Goal: Navigation & Orientation: Find specific page/section

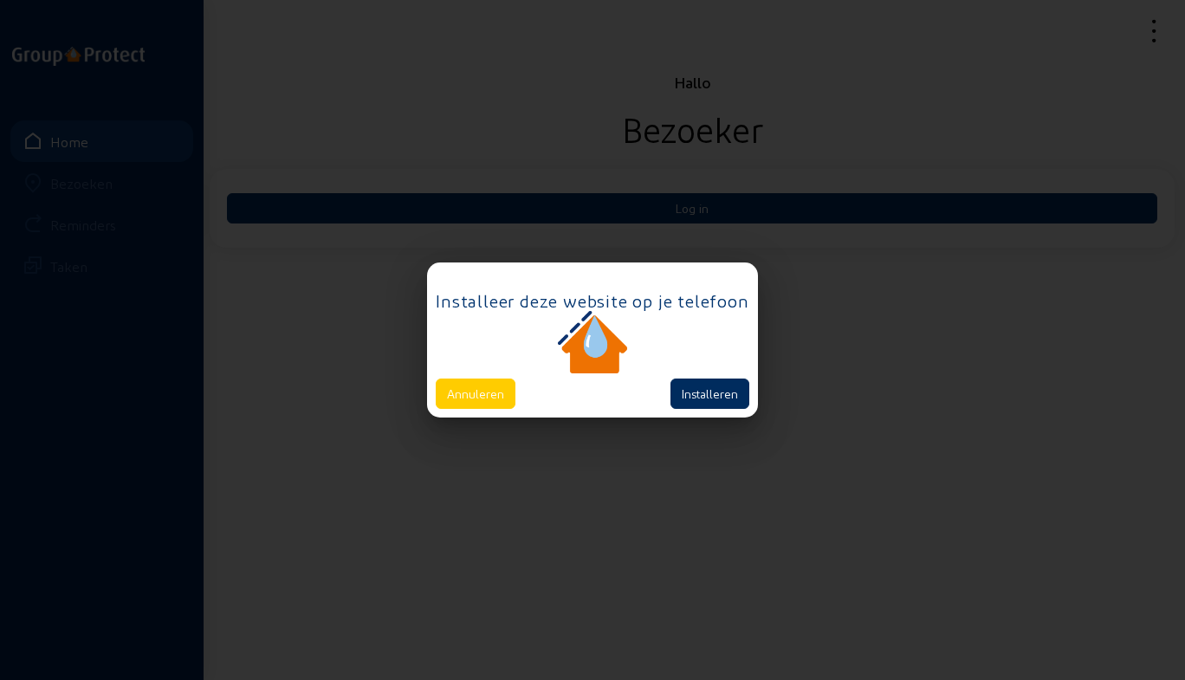
click at [714, 397] on button "Installeren" at bounding box center [709, 394] width 79 height 30
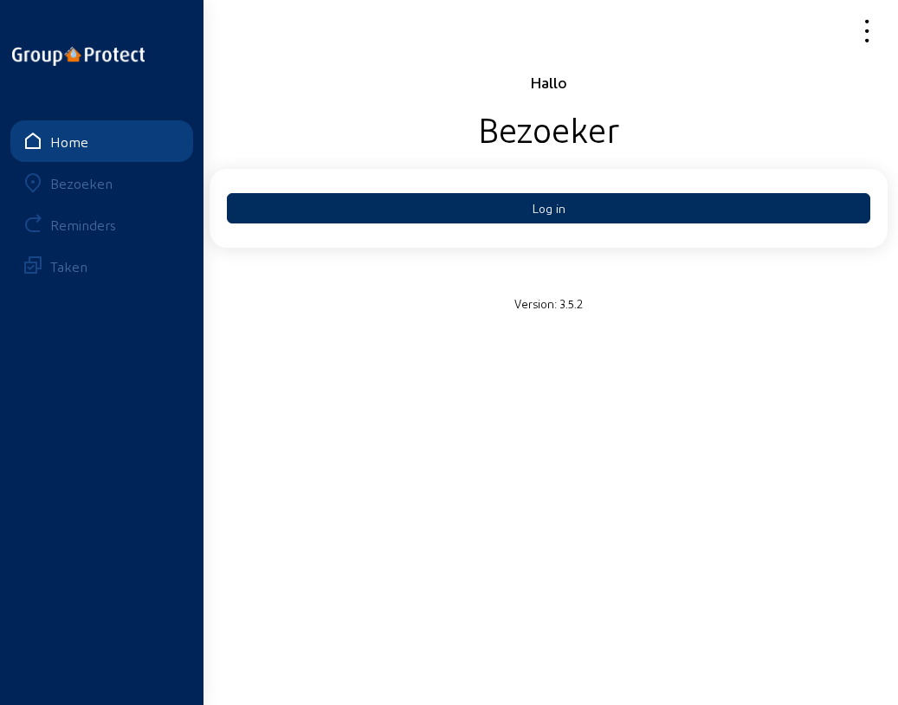
click at [550, 212] on button "Log in" at bounding box center [549, 208] width 644 height 30
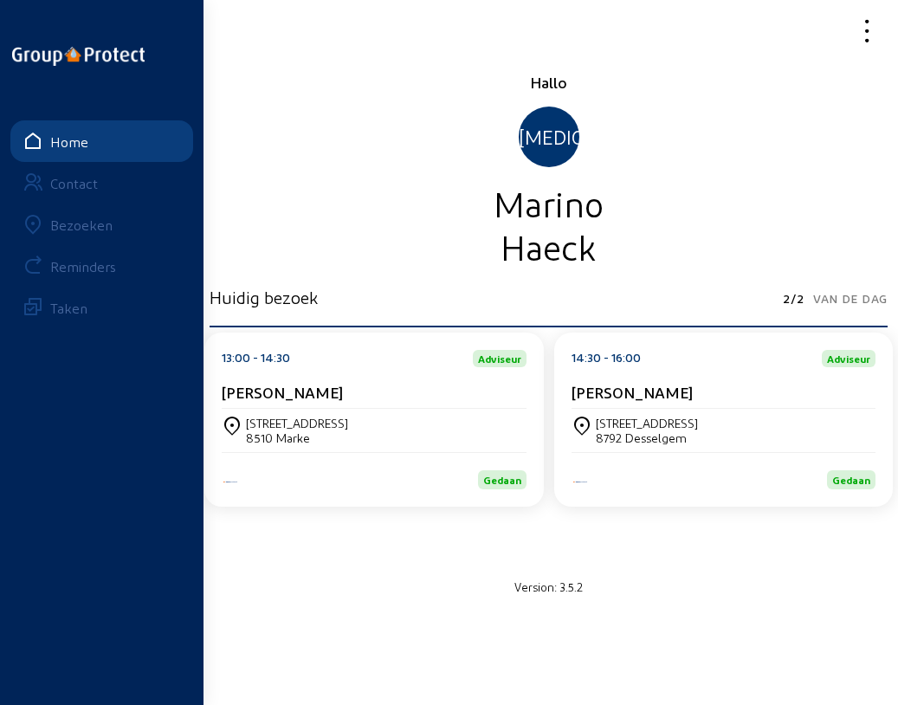
click at [69, 303] on div "Taken" at bounding box center [68, 308] width 37 height 16
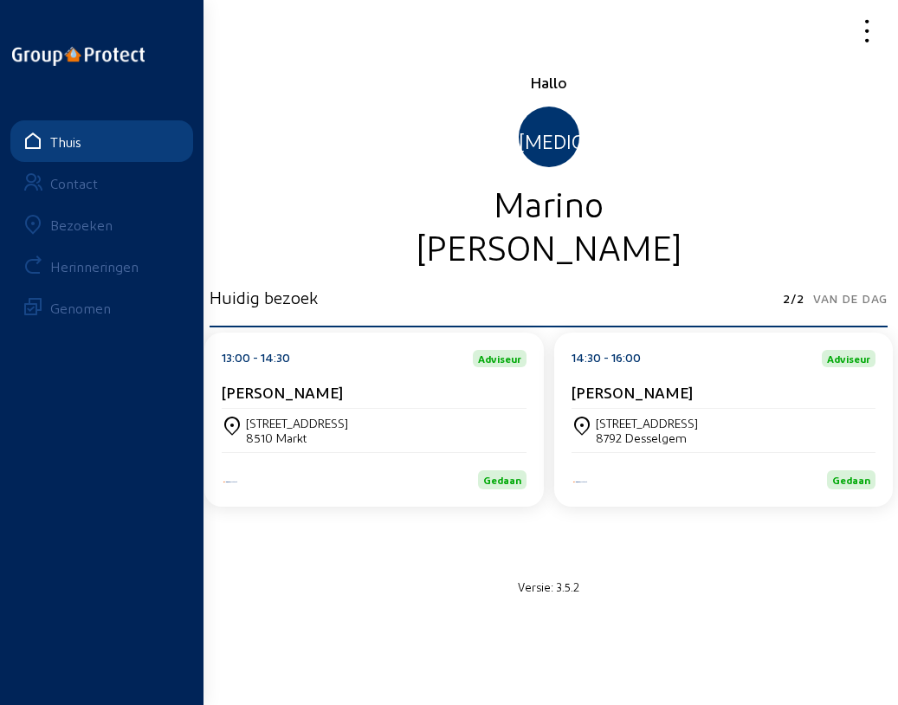
click at [93, 180] on font "Contact" at bounding box center [74, 183] width 48 height 16
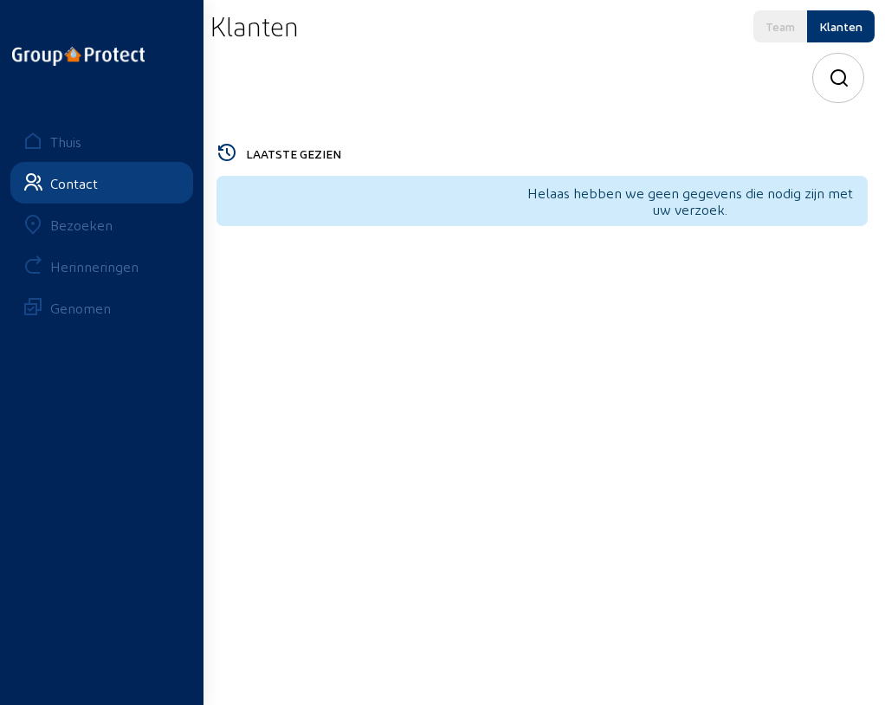
click at [79, 223] on font "Bezoeken" at bounding box center [81, 225] width 62 height 16
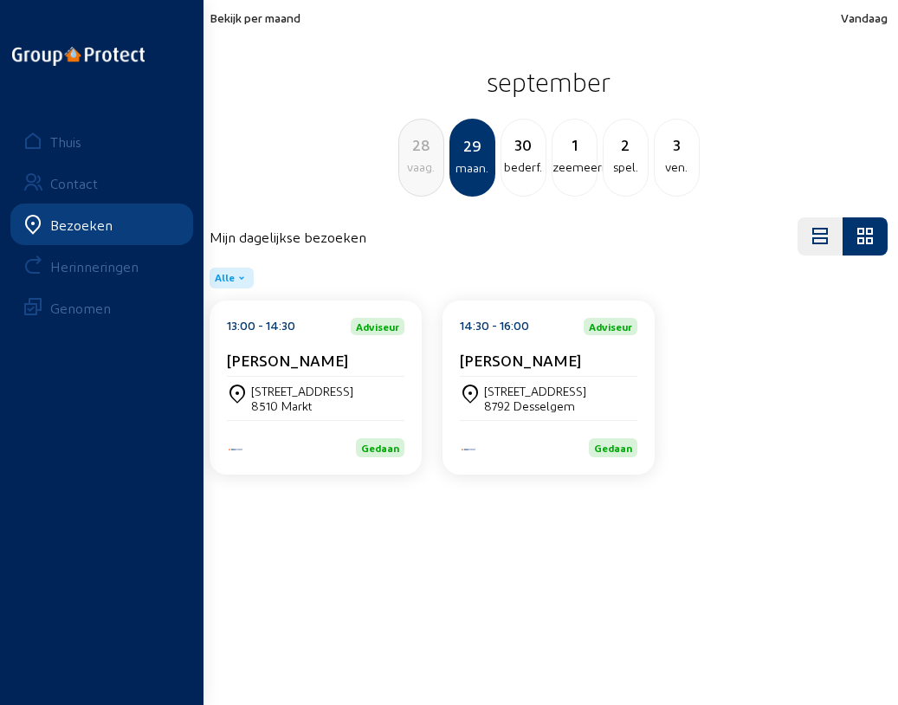
click at [520, 166] on font "bederf." at bounding box center [523, 166] width 38 height 15
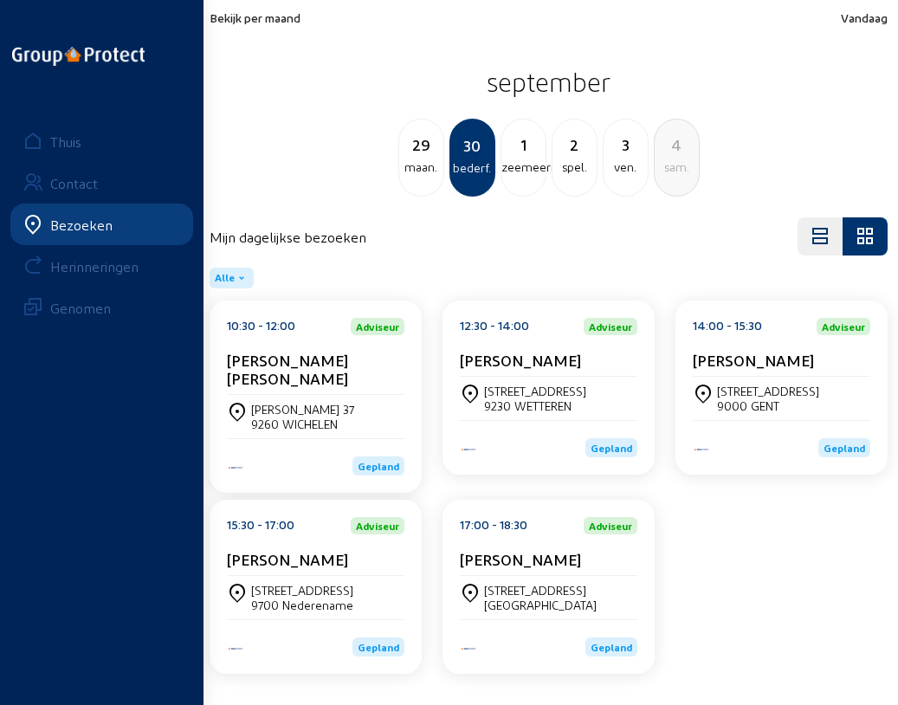
click at [289, 361] on font "Peter Schietecatte Peter" at bounding box center [287, 369] width 121 height 36
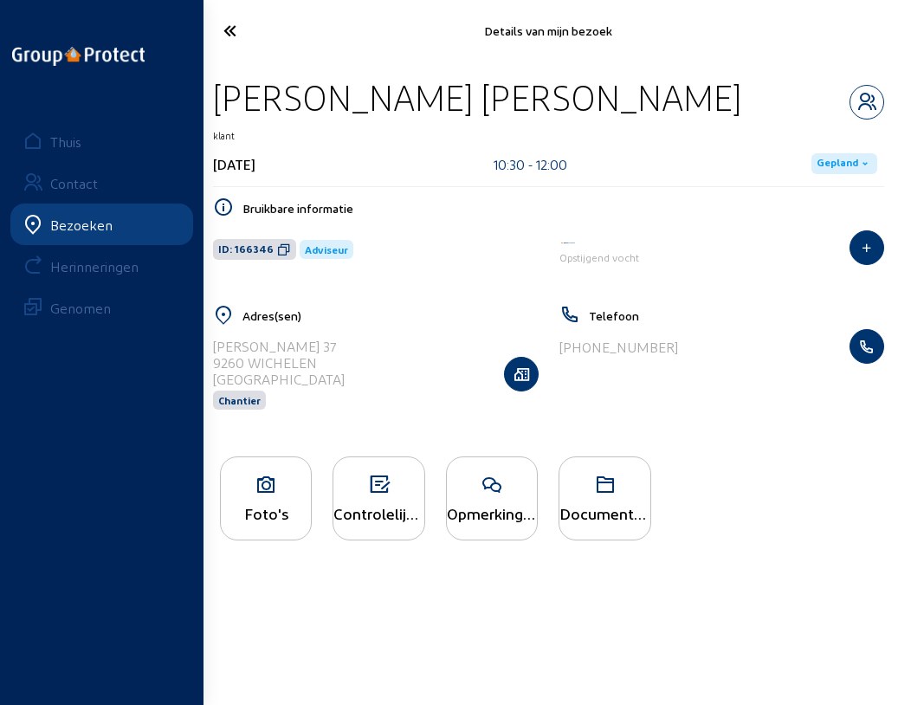
click at [496, 516] on font "Opmerkingen" at bounding box center [494, 513] width 94 height 18
